Goal: Navigation & Orientation: Find specific page/section

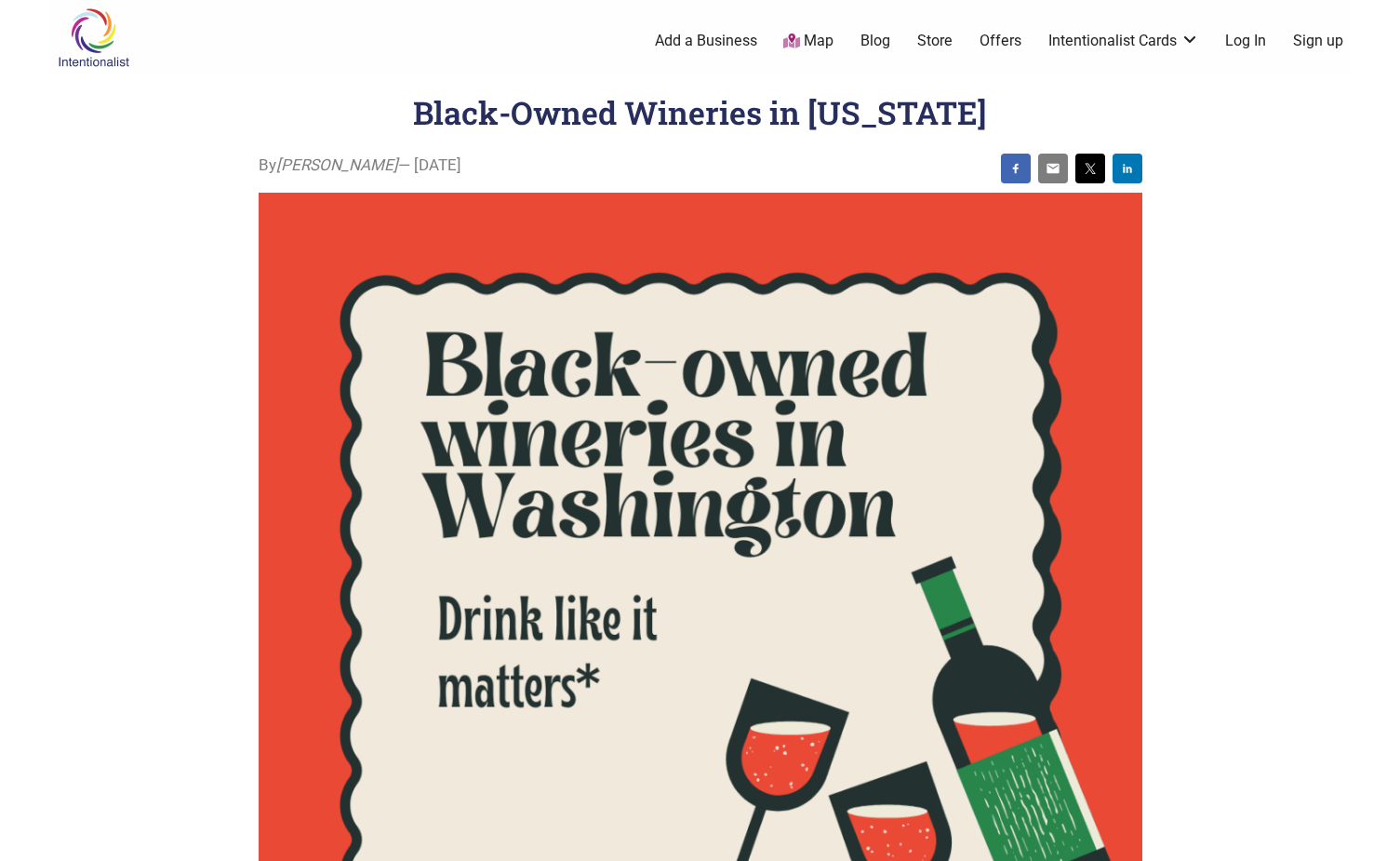
click at [821, 38] on link "Map" at bounding box center [808, 41] width 50 height 21
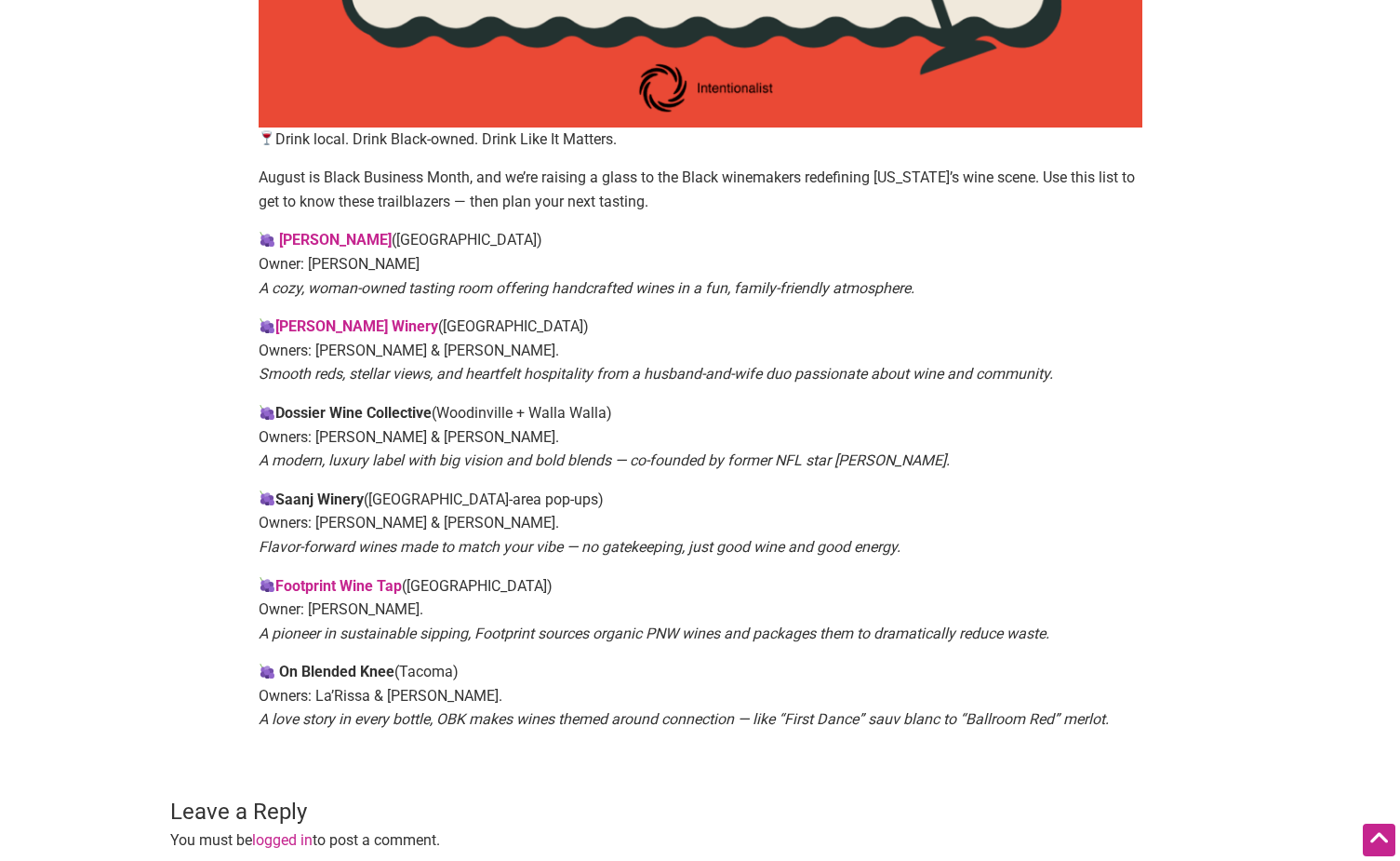
scroll to position [959, 0]
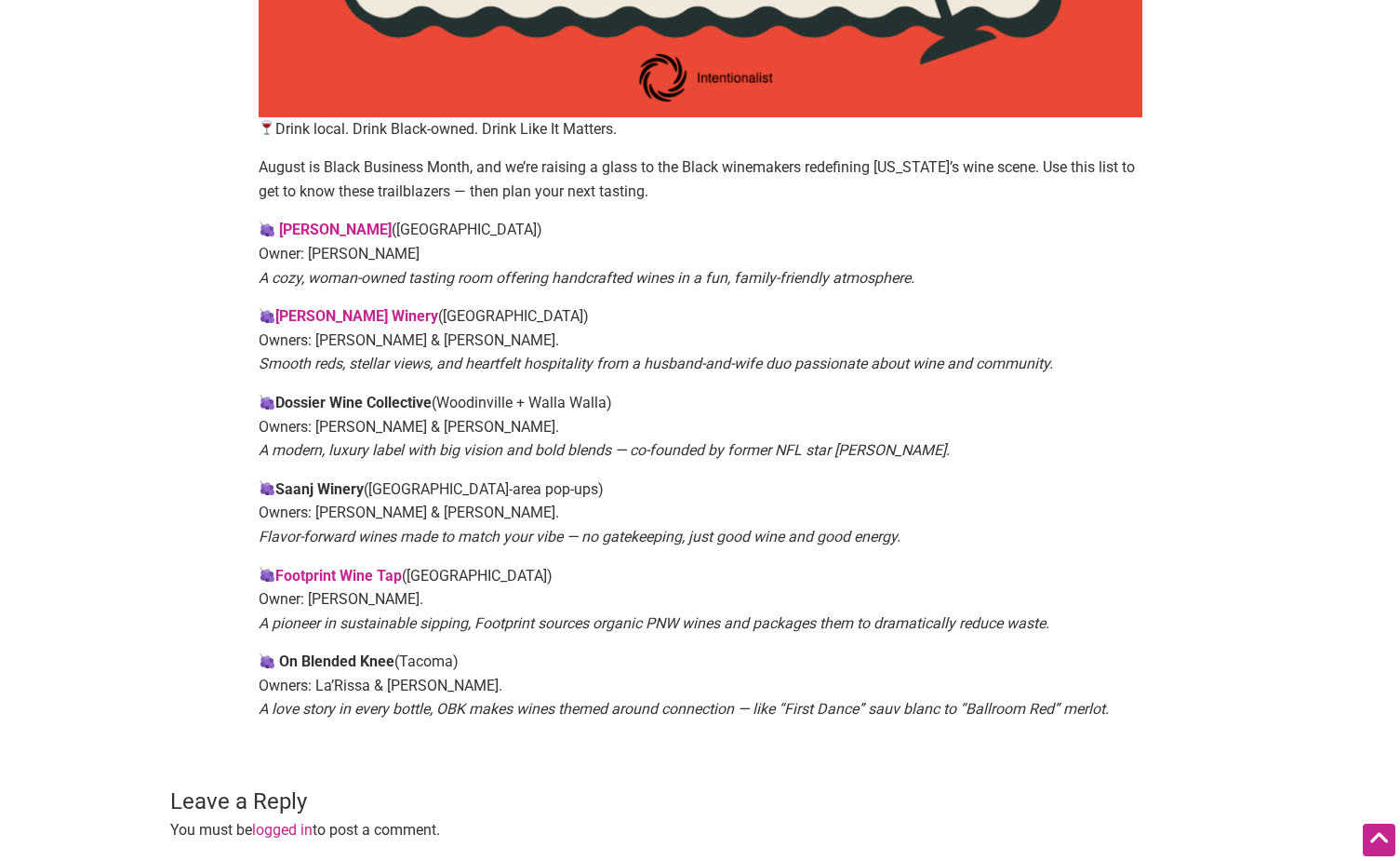
click at [330, 567] on link "Footprint Wine Tap" at bounding box center [339, 576] width 127 height 17
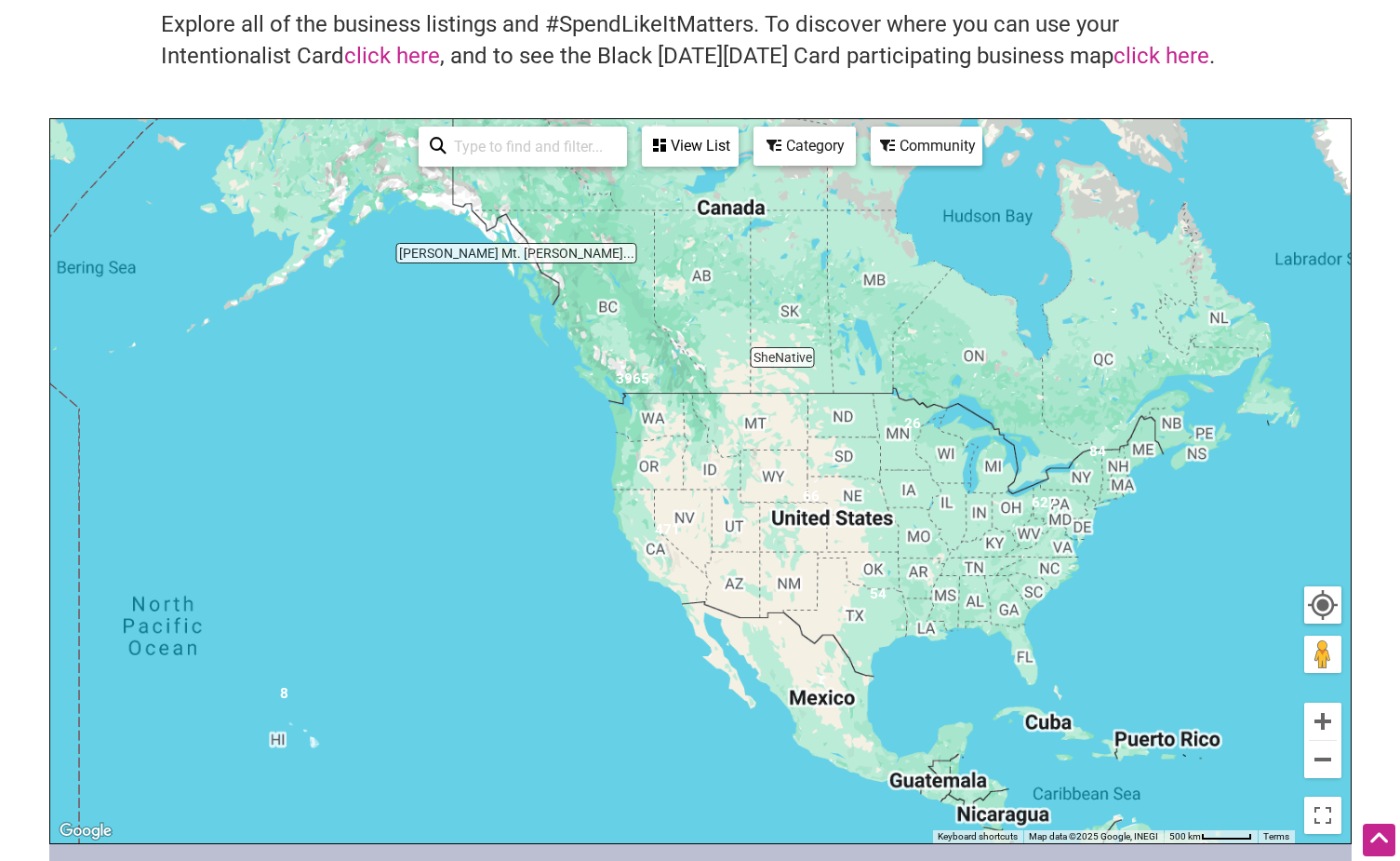
scroll to position [135, 0]
